Goal: Find specific page/section: Find specific page/section

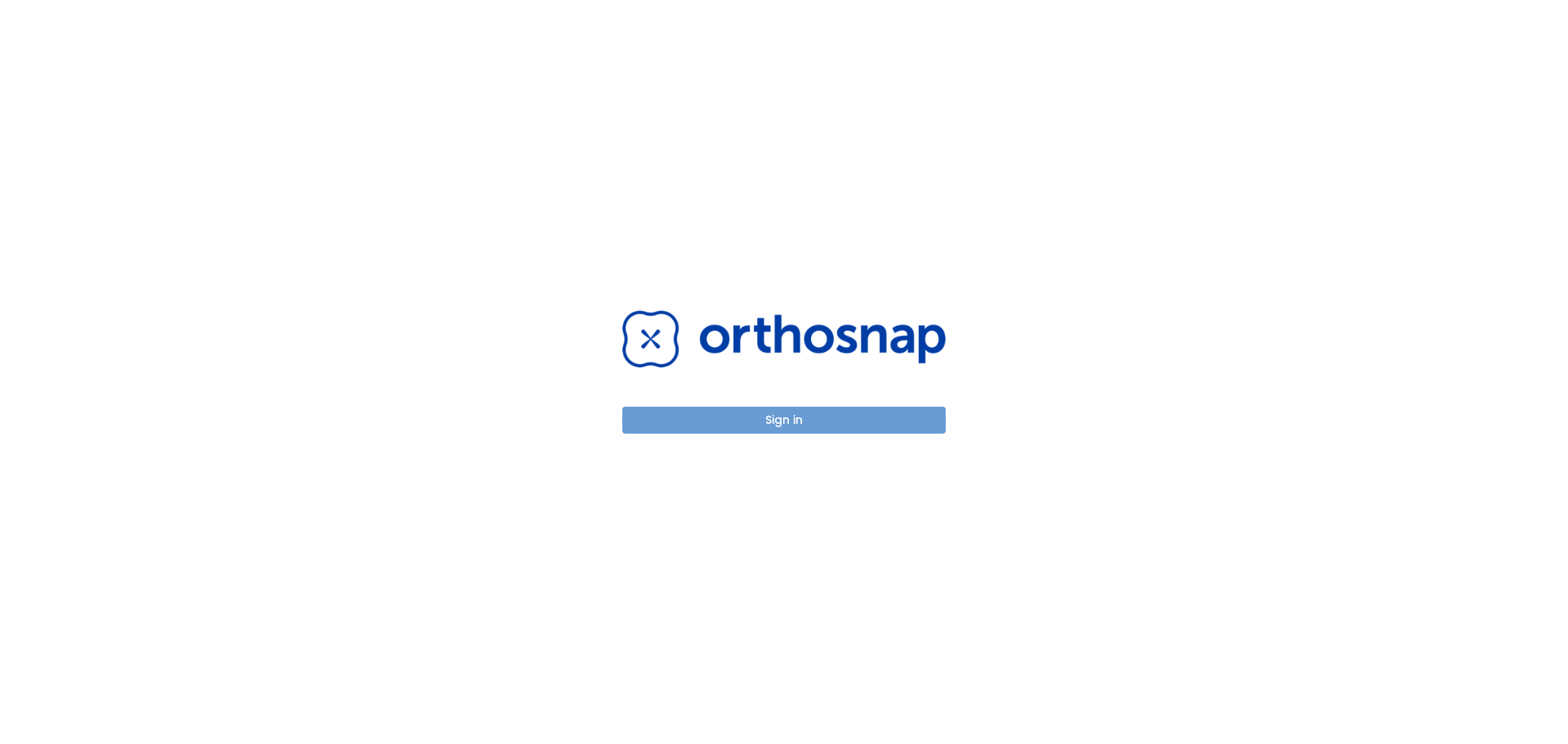
click at [792, 423] on button "Sign in" at bounding box center [784, 420] width 324 height 27
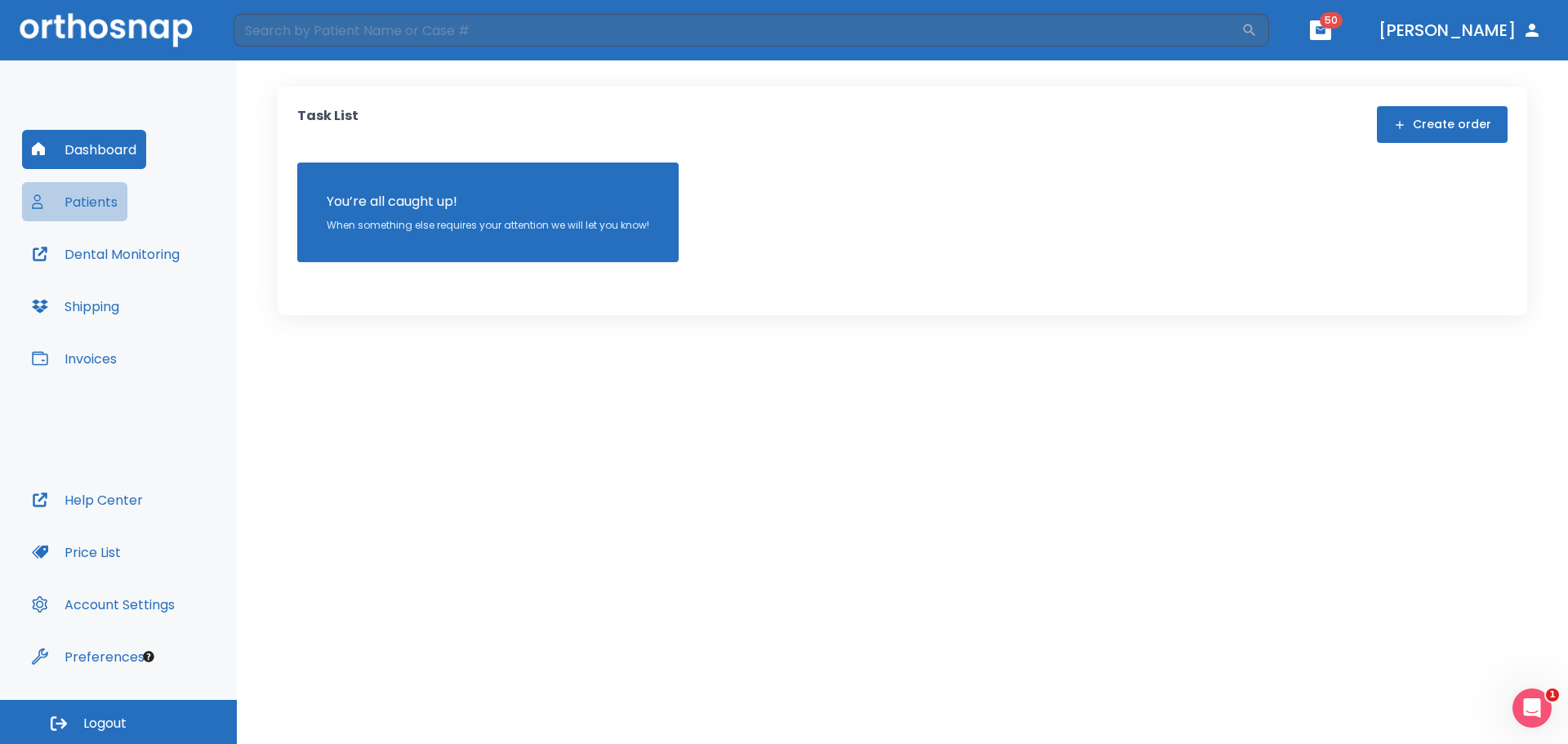
click at [99, 197] on button "Patients" at bounding box center [74, 201] width 106 height 39
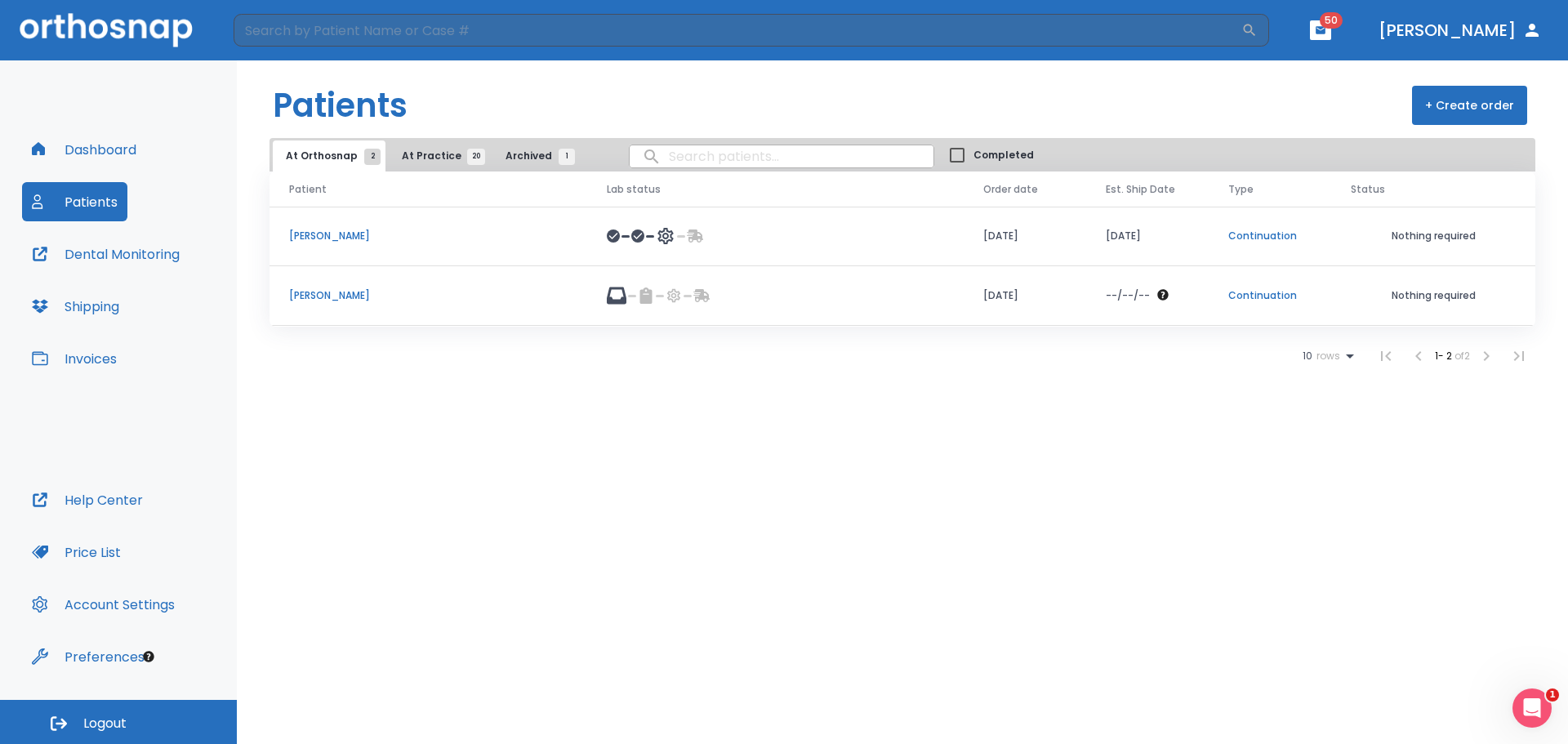
click at [420, 159] on span "At Practice 20" at bounding box center [439, 156] width 74 height 15
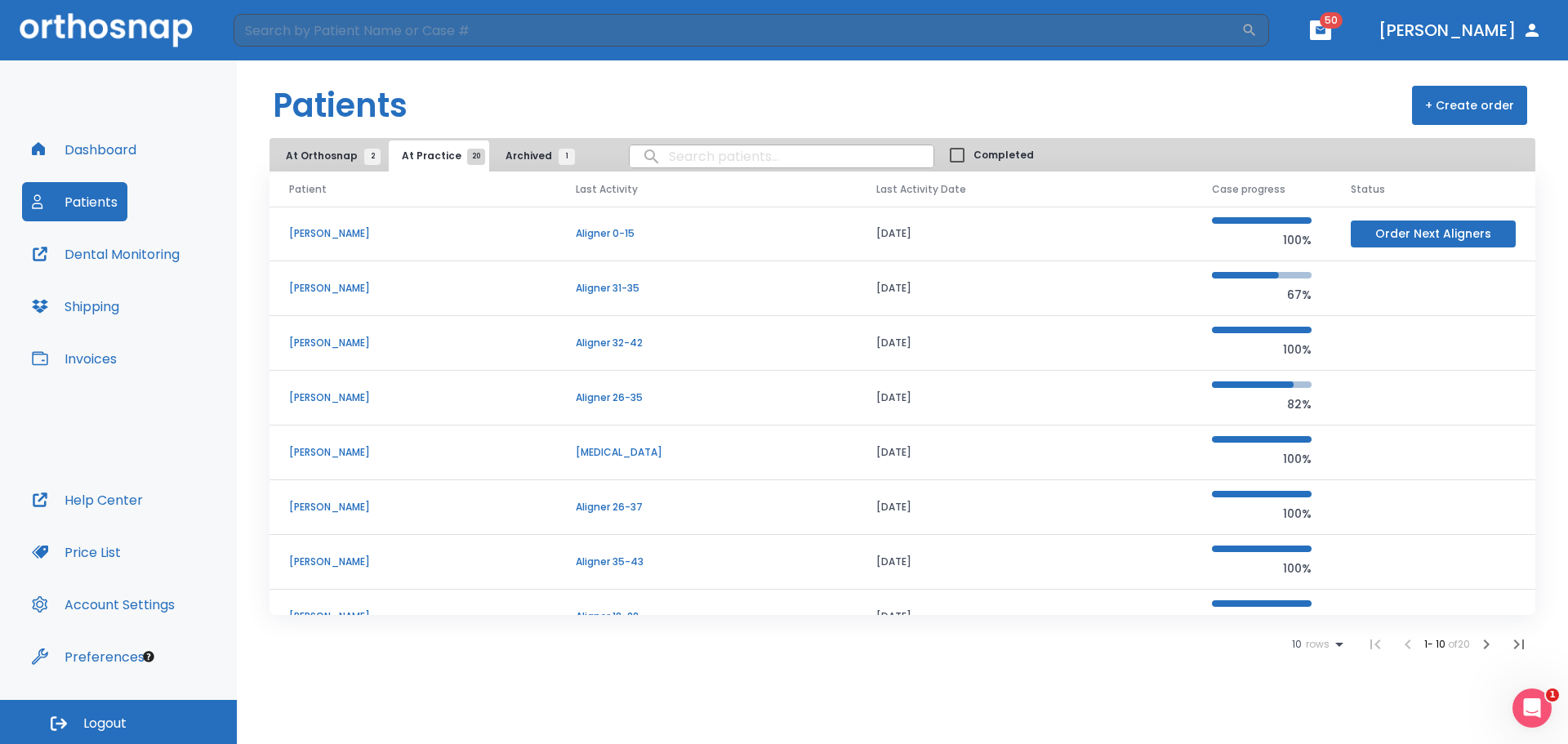
click at [512, 154] on span "Archived 1" at bounding box center [536, 156] width 62 height 15
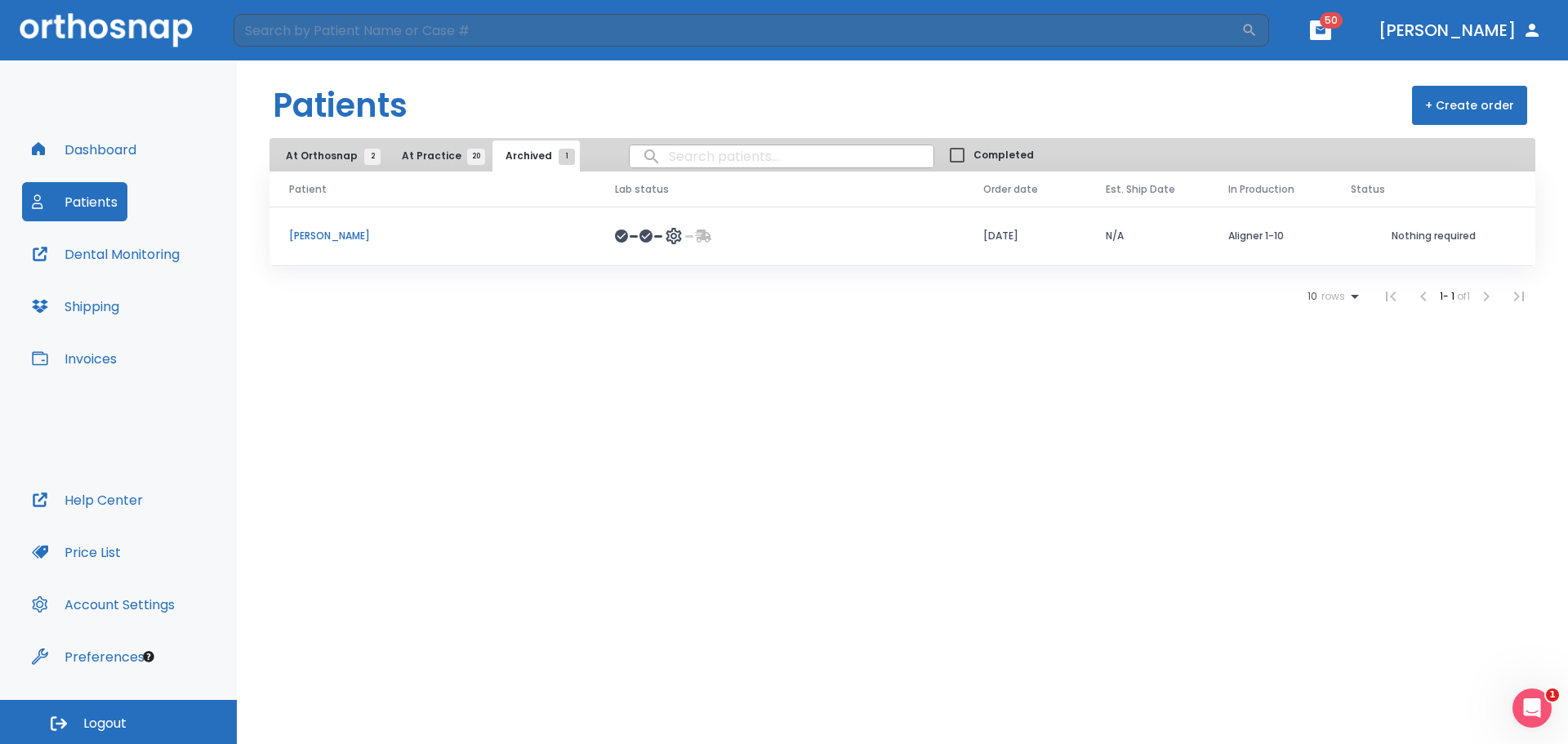
click at [299, 155] on span "At Orthosnap 2" at bounding box center [329, 156] width 87 height 15
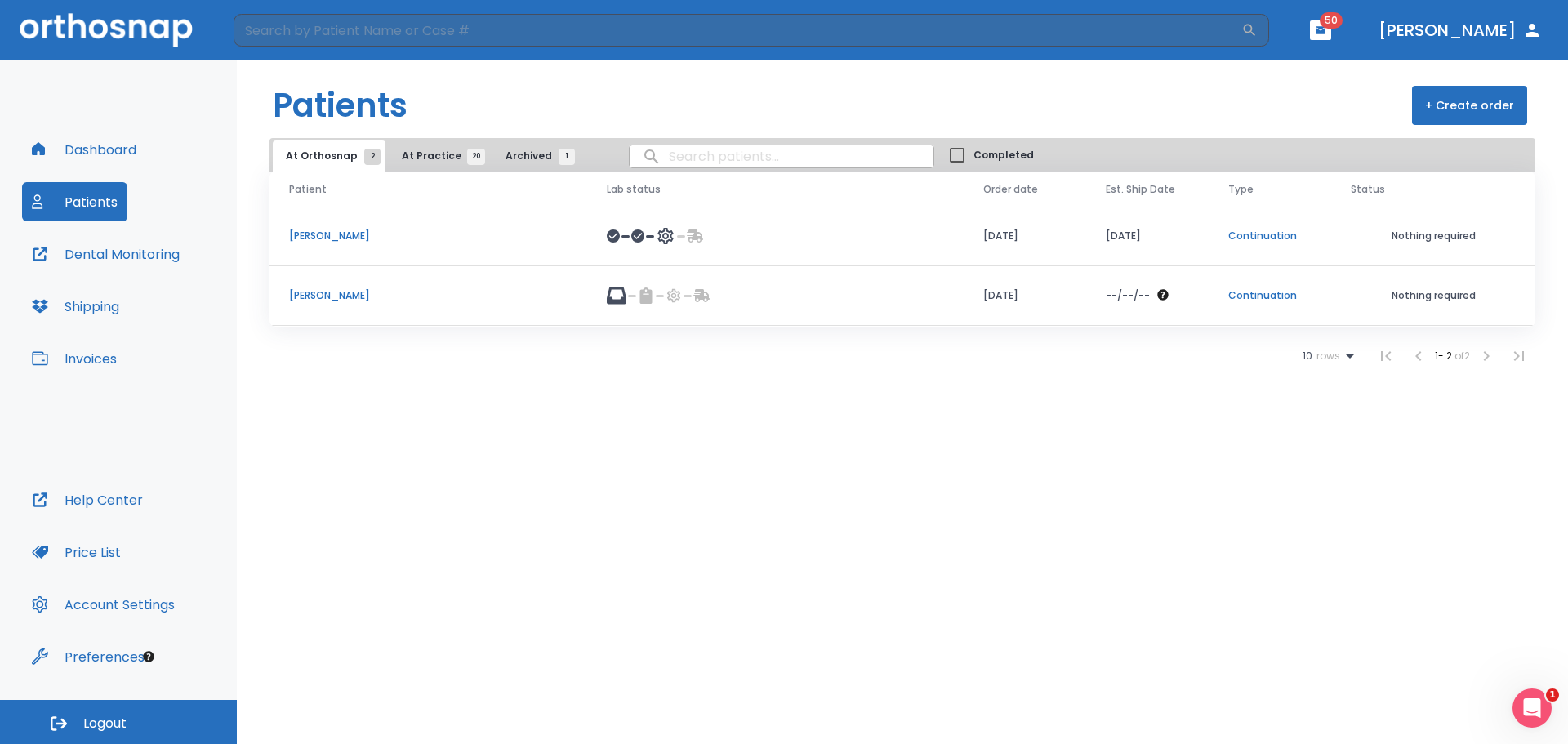
click at [705, 100] on header "Patients + Create order" at bounding box center [902, 99] width 1331 height 77
click at [450, 87] on header "Patients + Create order" at bounding box center [902, 99] width 1331 height 77
